Goal: Transaction & Acquisition: Purchase product/service

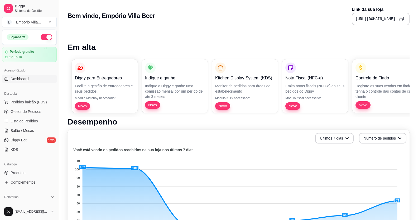
click at [278, 72] on div "Diggy para Entregadores Facilite a gestão de entregadores e seus pedidos. Módul…" at bounding box center [239, 86] width 342 height 62
drag, startPoint x: 278, startPoint y: 73, endPoint x: 278, endPoint y: 81, distance: 7.9
click at [279, 82] on div "Diggy para Entregadores Facilite a gestão de entregadores e seus pedidos. Módul…" at bounding box center [239, 86] width 342 height 62
click at [278, 80] on div "Diggy para Entregadores Facilite a gestão de entregadores e seus pedidos. Módul…" at bounding box center [239, 86] width 342 height 62
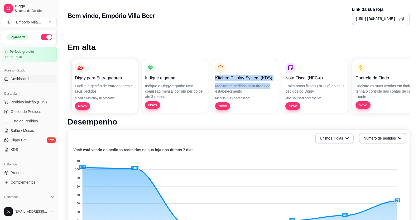
click at [342, 101] on div "Nota Fiscal (NFC-e) Emita notas fiscais (NFC-e) do seus pedidos do [PERSON_NAME…" at bounding box center [315, 86] width 60 height 47
click at [343, 100] on div "Nota Fiscal (NFC-e) Emita notas fiscais (NFC-e) do seus pedidos do [PERSON_NAME…" at bounding box center [315, 86] width 60 height 47
click at [338, 101] on div "Nota Fiscal (NFC-e) Emita notas fiscais (NFC-e) do seus pedidos do [PERSON_NAME…" at bounding box center [315, 86] width 60 height 47
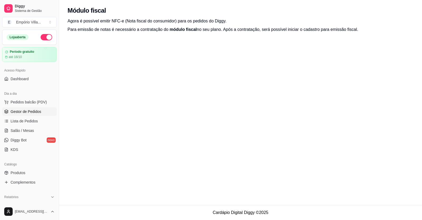
click at [24, 109] on span "Gestor de Pedidos" at bounding box center [26, 111] width 31 height 5
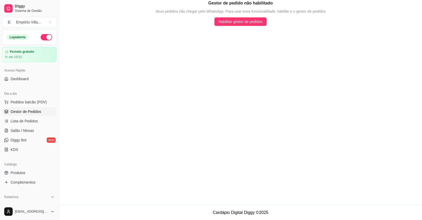
click at [23, 112] on span "Gestor de Pedidos" at bounding box center [26, 111] width 31 height 5
click at [22, 119] on span "Lista de Pedidos" at bounding box center [24, 120] width 27 height 5
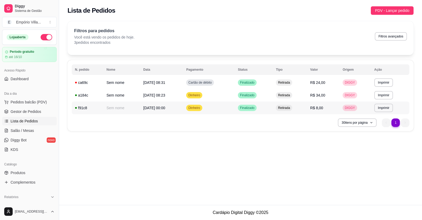
click at [304, 109] on td "Retirada" at bounding box center [290, 108] width 34 height 13
click at [307, 95] on td "Retirada" at bounding box center [290, 95] width 34 height 13
click at [304, 96] on td "Retirada" at bounding box center [290, 95] width 34 height 13
click at [131, 75] on th "Nome" at bounding box center [121, 69] width 37 height 11
click at [122, 79] on td "Sem nome" at bounding box center [121, 82] width 37 height 13
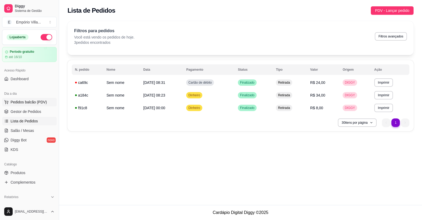
click at [28, 103] on span "Pedidos balcão (PDV)" at bounding box center [29, 101] width 36 height 5
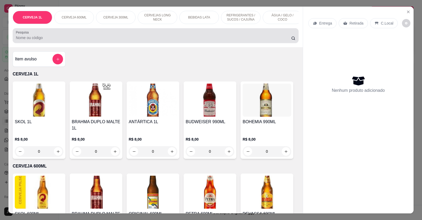
click at [65, 40] on input "Pesquisa" at bounding box center [153, 37] width 275 height 5
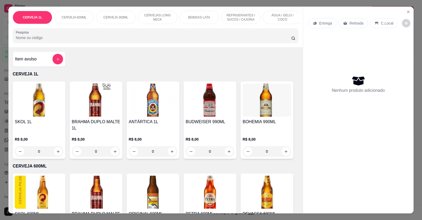
click at [48, 39] on input "Pesquisa" at bounding box center [153, 37] width 275 height 5
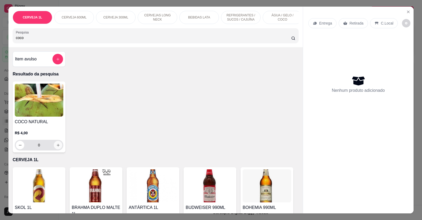
type input "coco"
click at [56, 147] on icon "increase-product-quantity" at bounding box center [58, 145] width 4 height 4
type input "1"
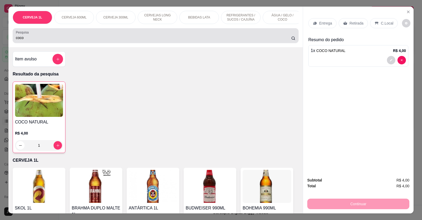
click at [40, 40] on input "coco" at bounding box center [153, 37] width 275 height 5
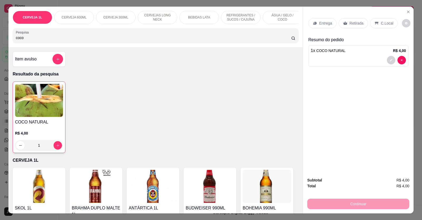
click at [40, 40] on input "coco" at bounding box center [153, 37] width 275 height 5
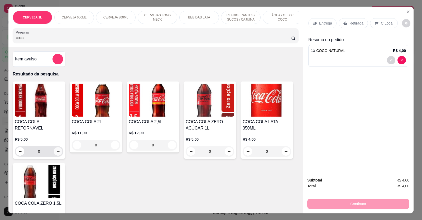
type input "coca"
click at [57, 154] on icon "increase-product-quantity" at bounding box center [58, 152] width 4 height 4
type input "1"
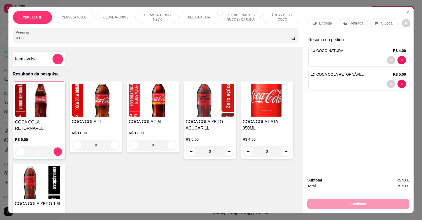
click at [41, 40] on input "coca" at bounding box center [153, 37] width 275 height 5
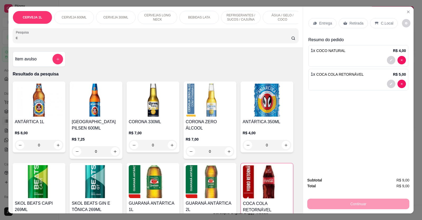
click at [39, 40] on input "c" at bounding box center [153, 37] width 275 height 5
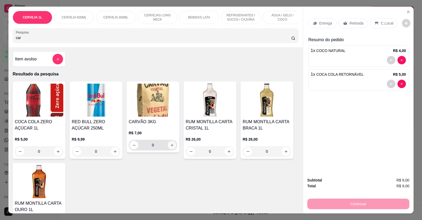
type input "car"
click at [171, 147] on icon "increase-product-quantity" at bounding box center [172, 145] width 3 height 3
type input "1"
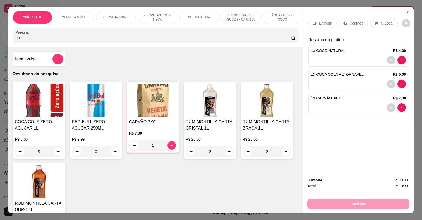
click at [354, 23] on p "Retirada" at bounding box center [357, 23] width 14 height 5
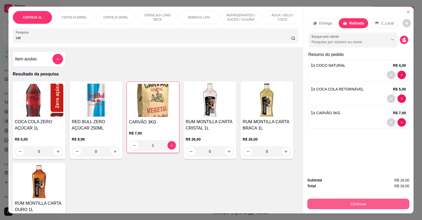
click at [352, 205] on button "Continuar" at bounding box center [358, 204] width 102 height 11
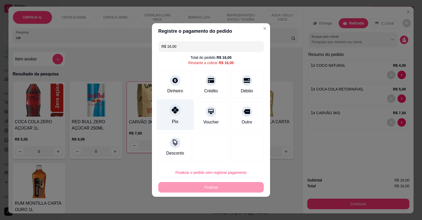
click at [184, 112] on div "Pix" at bounding box center [175, 114] width 37 height 31
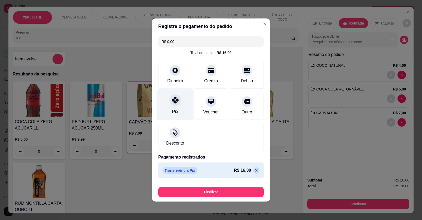
type input "R$ 0,00"
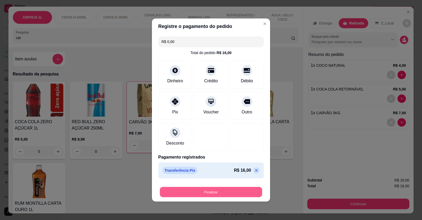
click at [208, 191] on button "Finalizar" at bounding box center [211, 192] width 102 height 10
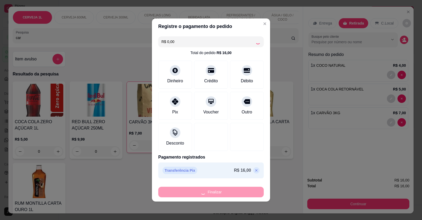
type input "0"
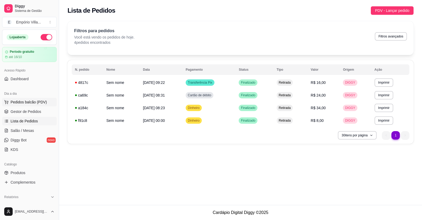
click at [31, 102] on span "Pedidos balcão (PDV)" at bounding box center [29, 101] width 36 height 5
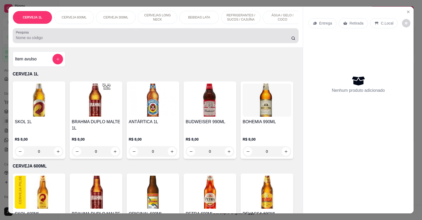
click at [44, 40] on input "Pesquisa" at bounding box center [153, 37] width 275 height 5
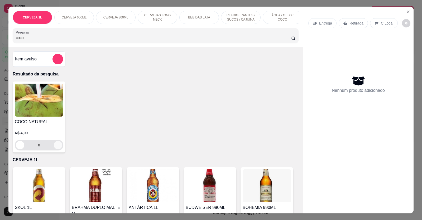
type input "coco"
click at [56, 147] on icon "increase-product-quantity" at bounding box center [58, 145] width 4 height 4
type input "1"
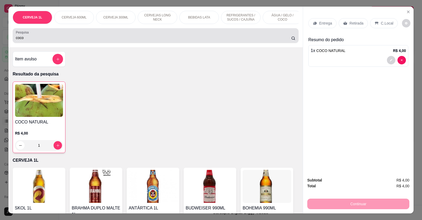
click at [41, 40] on input "coco" at bounding box center [153, 37] width 275 height 5
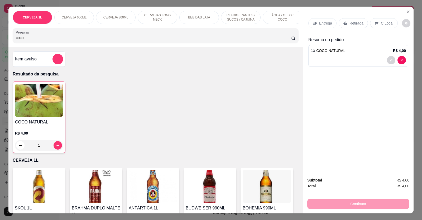
click at [39, 40] on input "coco" at bounding box center [153, 37] width 275 height 5
type input "c"
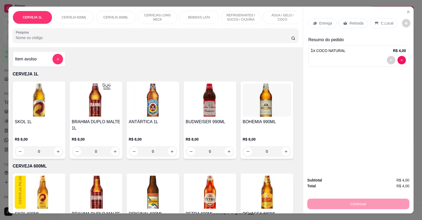
click at [39, 40] on input "Pesquisa" at bounding box center [153, 37] width 275 height 5
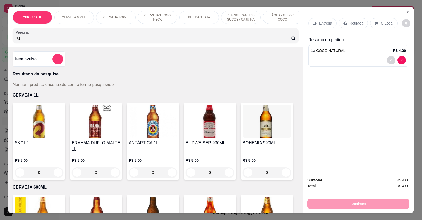
type input "a"
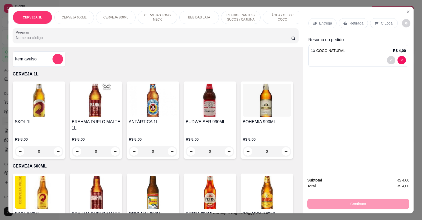
type input "a"
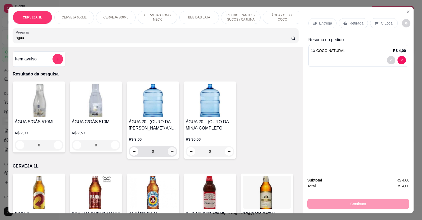
type input "água"
click at [171, 154] on icon "increase-product-quantity" at bounding box center [172, 152] width 4 height 4
type input "1"
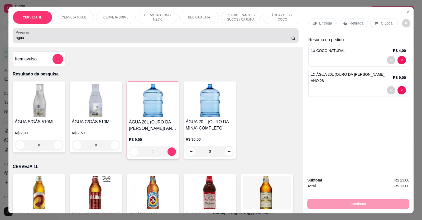
click at [36, 40] on input "água" at bounding box center [153, 37] width 275 height 5
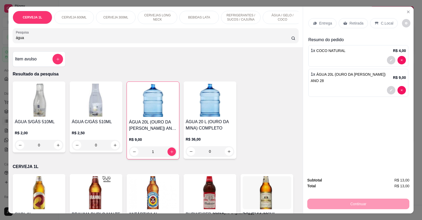
click at [36, 40] on input "água" at bounding box center [153, 37] width 275 height 5
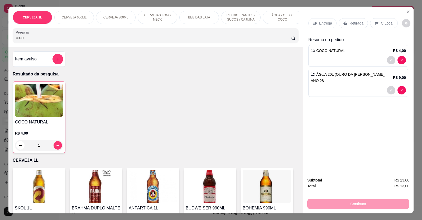
type input "coco"
click at [57, 147] on icon "increase-product-quantity" at bounding box center [58, 146] width 4 height 4
type input "2"
click at [390, 60] on icon "decrease-product-quantity" at bounding box center [391, 60] width 2 height 2
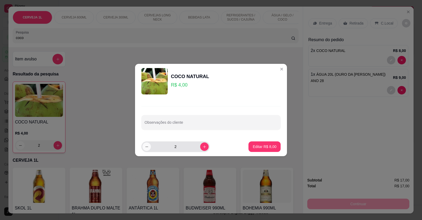
click at [146, 147] on icon "decrease-product-quantity" at bounding box center [147, 147] width 4 height 4
type input "1"
click at [266, 147] on p "Editar R$ 4,00" at bounding box center [265, 146] width 24 height 5
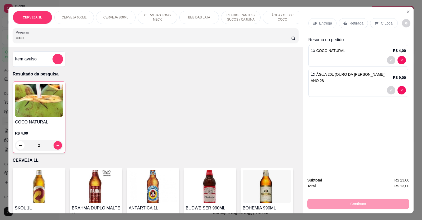
type input "1"
click at [340, 105] on div "Entrega Retirada C.Local Resumo do pedido 1 x COCO NATURAL R$ 4,00 1 x ÁGUA 20L…" at bounding box center [358, 90] width 111 height 166
click at [352, 22] on p "Retirada" at bounding box center [357, 23] width 14 height 5
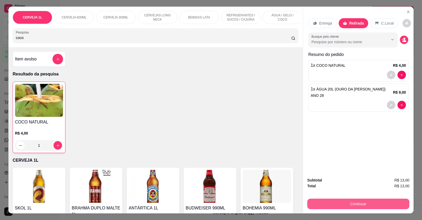
click at [351, 206] on button "Continuar" at bounding box center [358, 204] width 102 height 11
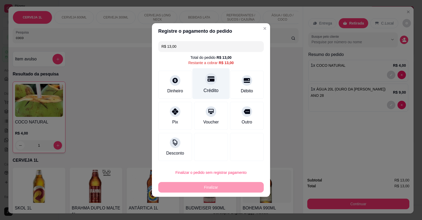
click at [214, 90] on div "Crédito" at bounding box center [211, 90] width 15 height 7
type input "R$ 0,00"
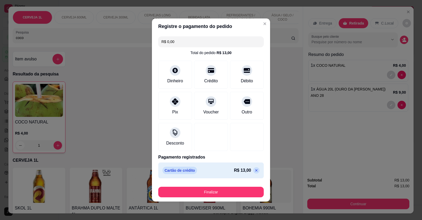
click at [210, 190] on button "Finalizar" at bounding box center [211, 192] width 106 height 11
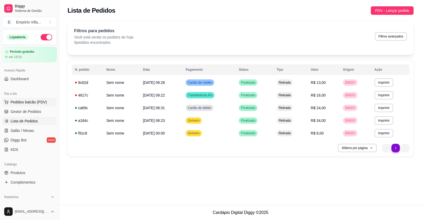
click at [31, 101] on span "Pedidos balcão (PDV)" at bounding box center [29, 101] width 36 height 5
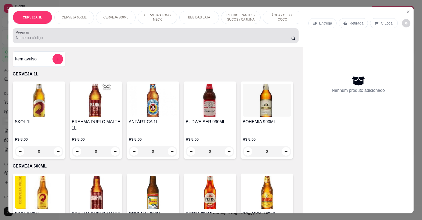
click at [72, 38] on div at bounding box center [156, 35] width 280 height 11
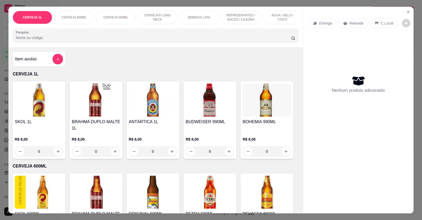
click at [57, 40] on input "Pesquisa" at bounding box center [153, 37] width 275 height 5
click at [51, 40] on input "Pesquisa" at bounding box center [153, 37] width 275 height 5
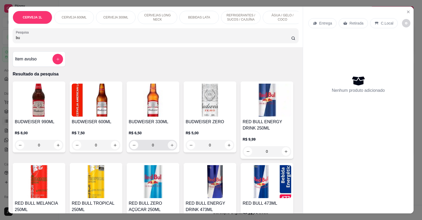
type input "bu"
click at [171, 147] on icon "increase-product-quantity" at bounding box center [172, 145] width 4 height 4
type input "1"
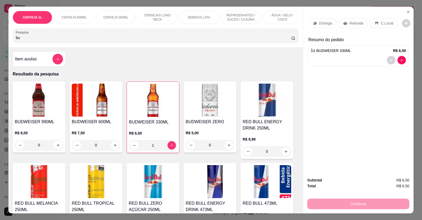
click at [353, 23] on p "Retirada" at bounding box center [357, 23] width 14 height 5
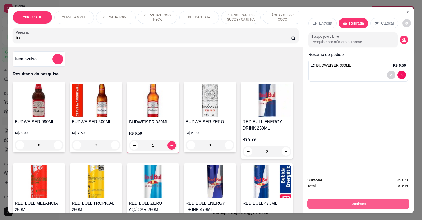
click at [356, 204] on button "Continuar" at bounding box center [358, 204] width 102 height 11
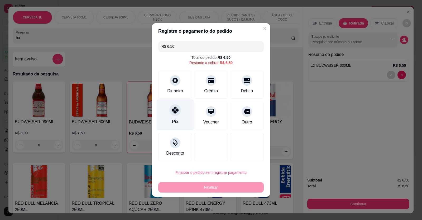
click at [184, 109] on div "Pix" at bounding box center [175, 114] width 37 height 31
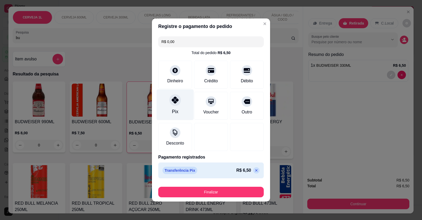
type input "R$ 0,00"
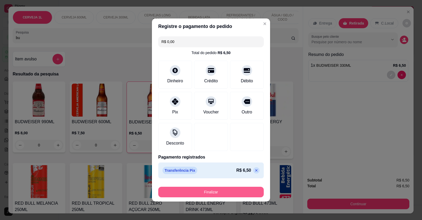
click at [209, 190] on button "Finalizar" at bounding box center [211, 192] width 106 height 11
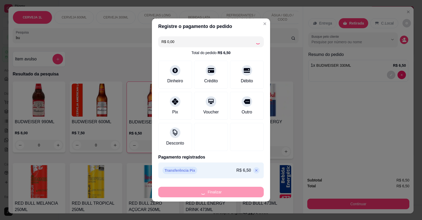
type input "0"
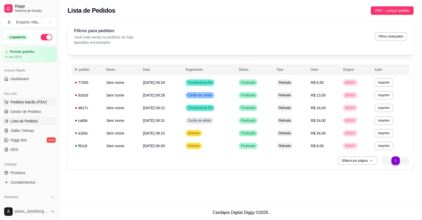
click at [31, 102] on span "Pedidos balcão (PDV)" at bounding box center [29, 101] width 36 height 5
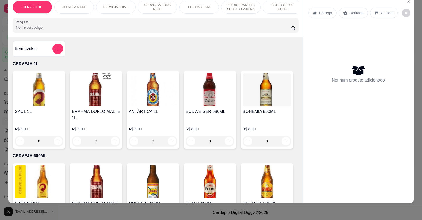
scroll to position [132, 0]
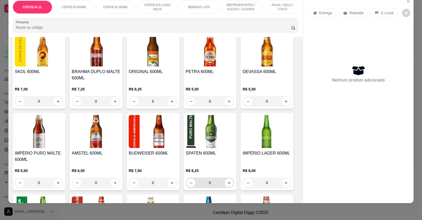
click at [216, 185] on input "0" at bounding box center [210, 183] width 30 height 11
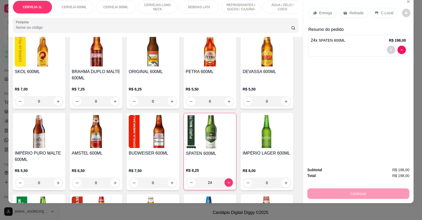
type input "24"
click at [351, 15] on p "Retirada" at bounding box center [357, 12] width 14 height 5
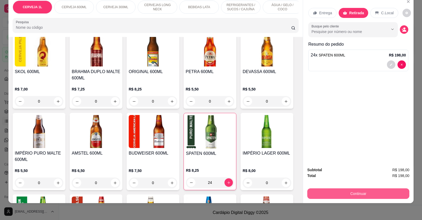
click at [346, 192] on button "Continuar" at bounding box center [358, 193] width 102 height 11
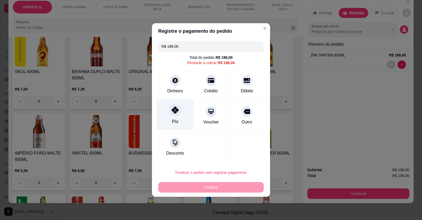
click at [183, 118] on div "Pix" at bounding box center [175, 114] width 37 height 31
type input "R$ 0,00"
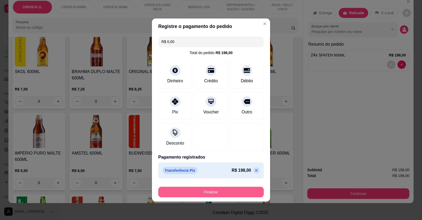
click at [197, 191] on button "Finalizar" at bounding box center [211, 192] width 106 height 11
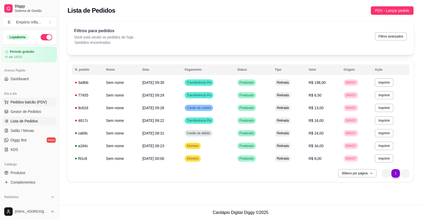
click at [29, 99] on button "Pedidos balcão (PDV)" at bounding box center [29, 102] width 55 height 8
click at [34, 102] on img at bounding box center [39, 100] width 49 height 33
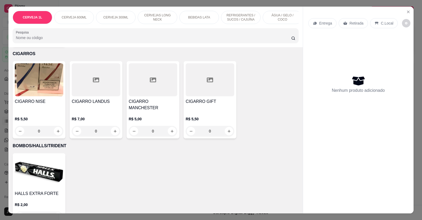
scroll to position [2023, 0]
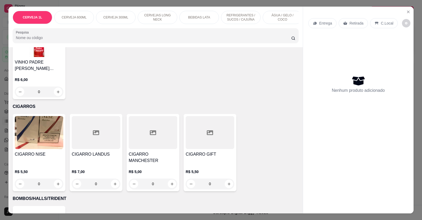
drag, startPoint x: 169, startPoint y: 158, endPoint x: 371, endPoint y: 164, distance: 201.4
click at [371, 164] on div "Entrega Retirada C.Local Nenhum produto adicionado" at bounding box center [358, 106] width 111 height 198
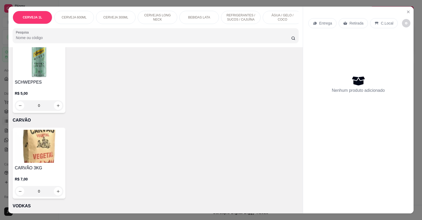
scroll to position [1601, 0]
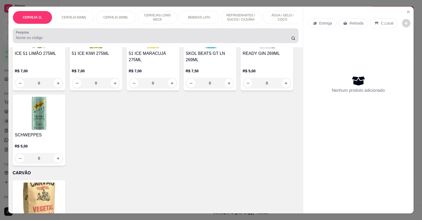
click at [50, 40] on input "Pesquisa" at bounding box center [153, 37] width 275 height 5
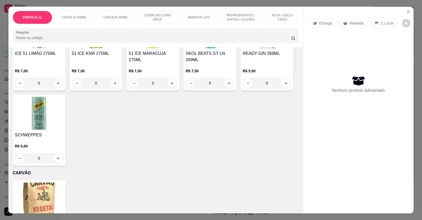
scroll to position [1572, 0]
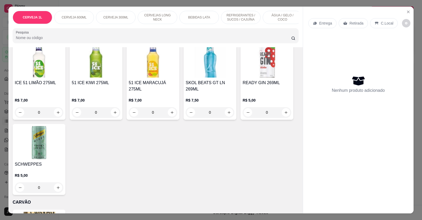
click at [50, 40] on input "Pesquisa" at bounding box center [153, 37] width 275 height 5
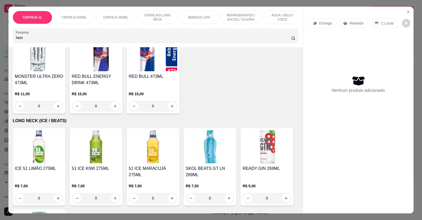
scroll to position [1658, 0]
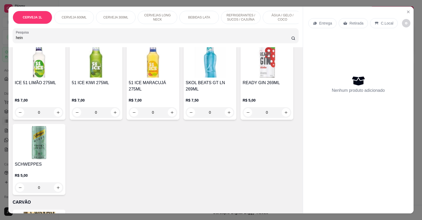
type input "hein"
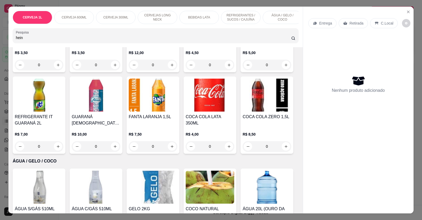
scroll to position [361, 0]
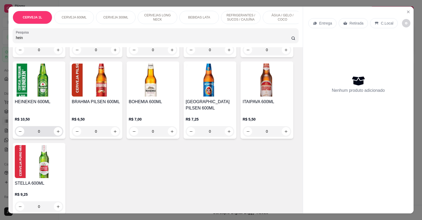
click at [49, 134] on input "0" at bounding box center [39, 131] width 30 height 11
type input "4"
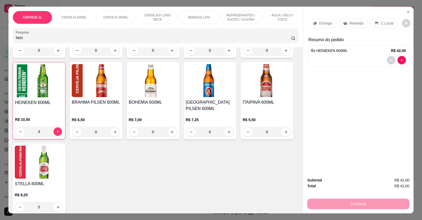
scroll to position [361, 0]
type input "4"
click at [351, 23] on p "Retirada" at bounding box center [357, 23] width 14 height 5
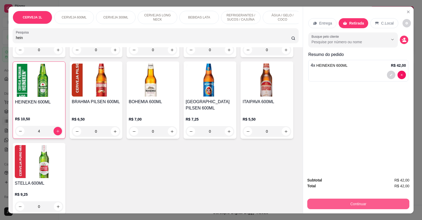
click at [348, 203] on button "Continuar" at bounding box center [358, 204] width 102 height 11
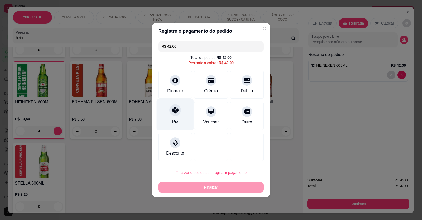
click at [182, 122] on div "Pix" at bounding box center [175, 114] width 37 height 31
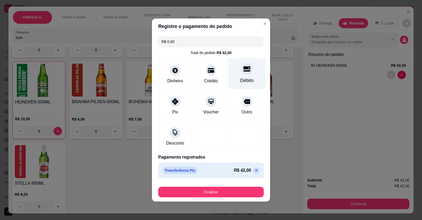
click at [247, 79] on div "Débito" at bounding box center [246, 80] width 13 height 7
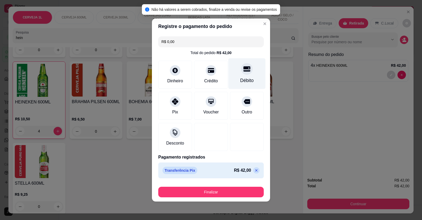
click at [246, 80] on div "Débito" at bounding box center [246, 80] width 13 height 7
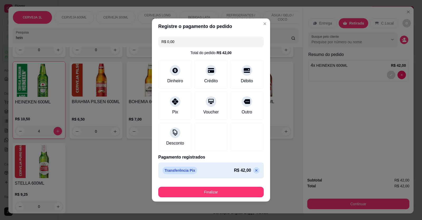
click at [255, 171] on icon at bounding box center [256, 170] width 2 height 2
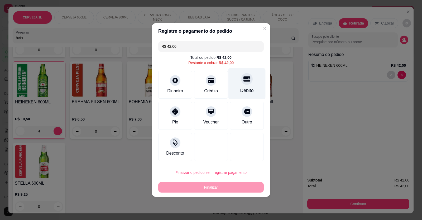
click at [246, 86] on div "Débito" at bounding box center [246, 83] width 37 height 31
type input "R$ 0,00"
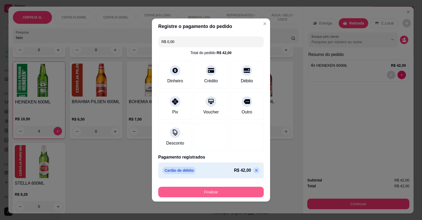
click at [209, 193] on button "Finalizar" at bounding box center [211, 192] width 106 height 11
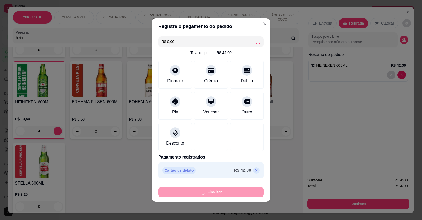
type input "0"
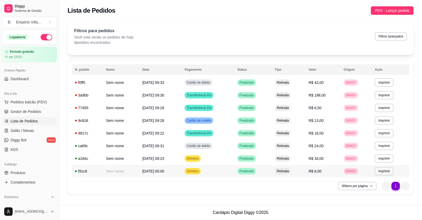
click at [200, 170] on span "Dinheiro" at bounding box center [193, 171] width 14 height 4
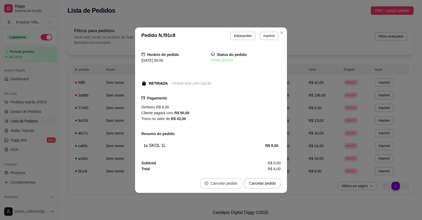
click at [231, 183] on button "Cancelar pedido" at bounding box center [221, 183] width 42 height 11
click at [233, 184] on button "Cancelar pedido" at bounding box center [221, 183] width 41 height 10
click at [231, 183] on button "Cancelar pedido" at bounding box center [221, 183] width 42 height 11
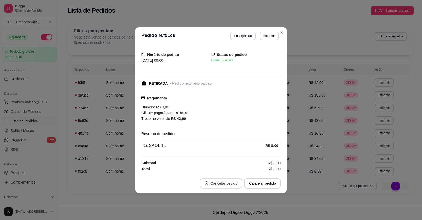
click at [231, 183] on button "Cancelar pedido" at bounding box center [221, 183] width 42 height 11
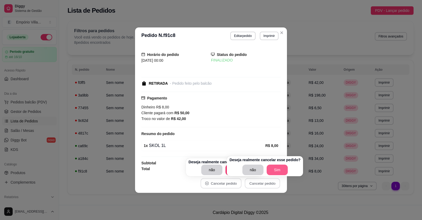
click at [272, 170] on button "Sim" at bounding box center [277, 170] width 21 height 11
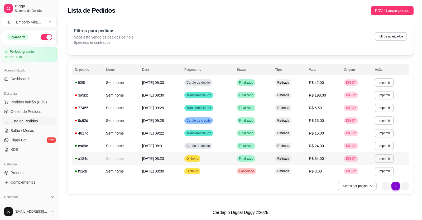
click at [149, 157] on span "[DATE] 08:23" at bounding box center [153, 158] width 22 height 4
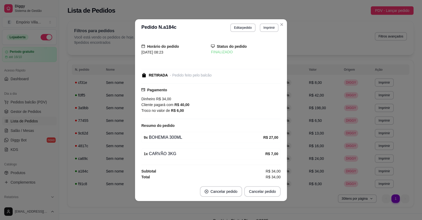
drag, startPoint x: 130, startPoint y: 92, endPoint x: 126, endPoint y: 92, distance: 3.7
